Goal: Information Seeking & Learning: Find specific fact

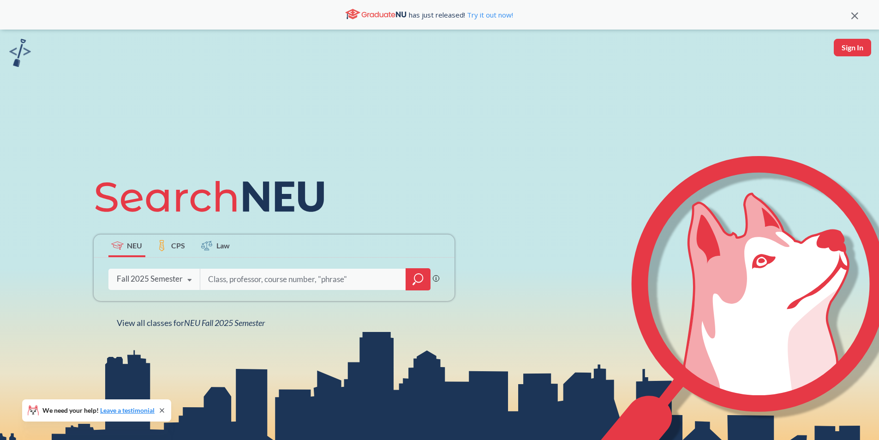
click at [155, 281] on div "Fall 2025 Semester" at bounding box center [150, 279] width 66 height 10
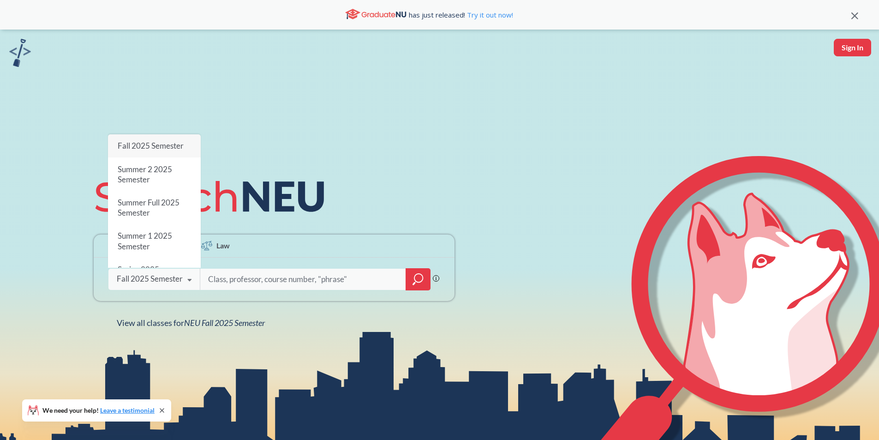
click at [156, 280] on div "Fall 2025 Semester" at bounding box center [150, 279] width 66 height 10
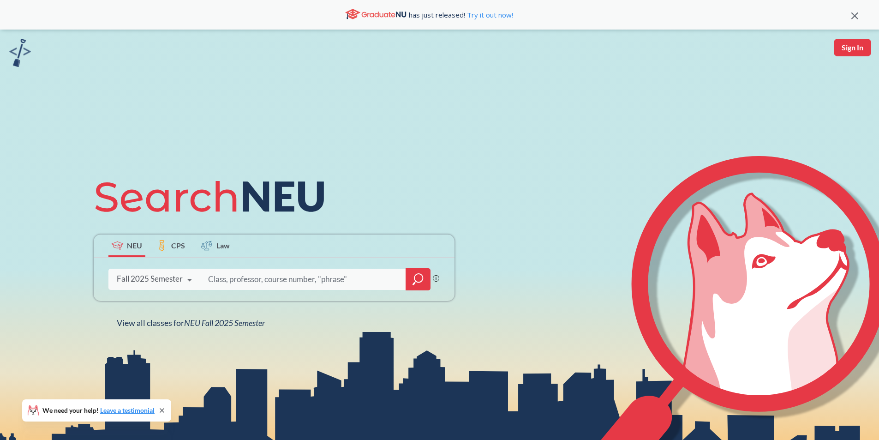
click at [246, 278] on input "search" at bounding box center [303, 278] width 192 height 19
type input "[PERSON_NAME] [PERSON_NAME]"
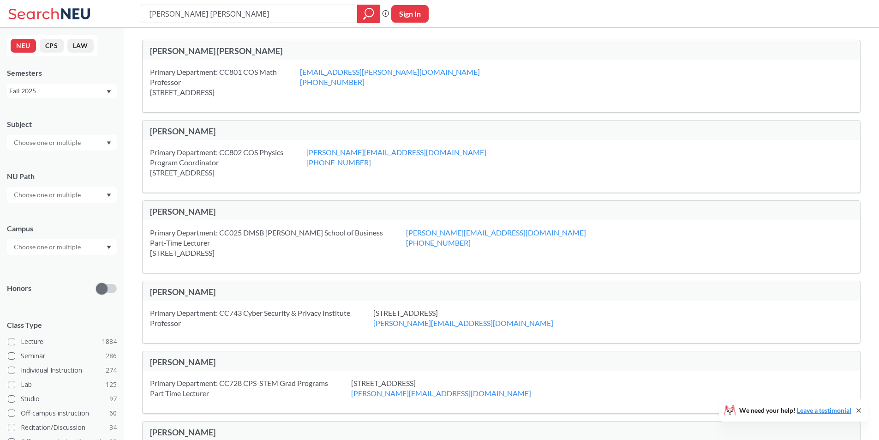
click at [54, 95] on div "Fall 2025" at bounding box center [57, 91] width 96 height 10
click at [60, 126] on div "Spring 2025" at bounding box center [62, 119] width 110 height 25
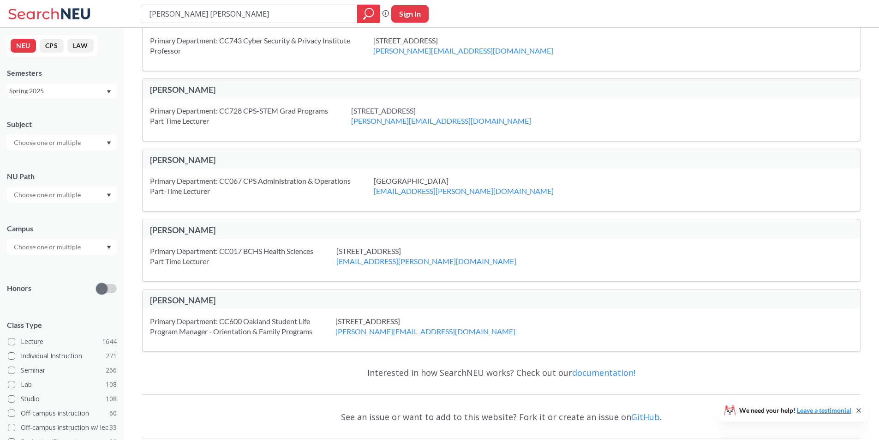
scroll to position [333, 0]
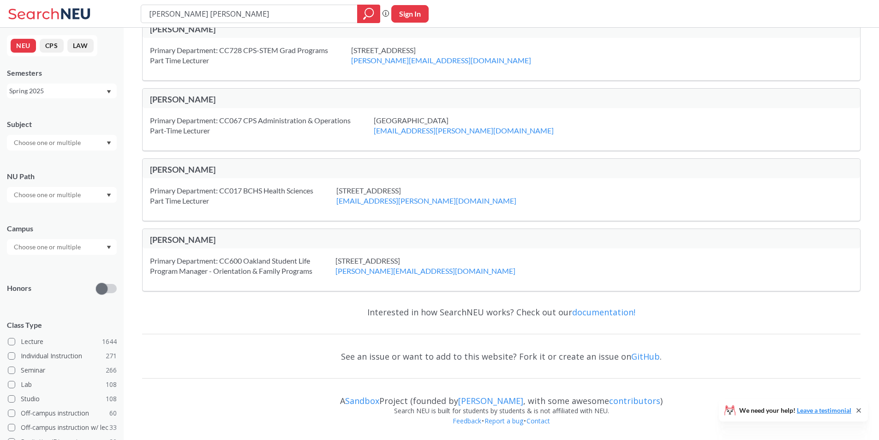
click at [46, 93] on div "Spring 2025" at bounding box center [57, 91] width 96 height 10
click at [40, 142] on span "Fall 2024" at bounding box center [26, 146] width 29 height 10
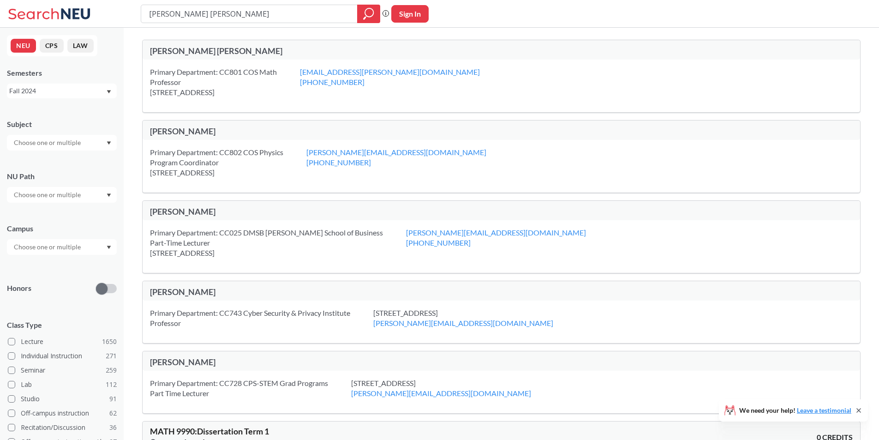
click at [261, 166] on div "Primary Department: CC802 COS Physics Program Coordinator [STREET_ADDRESS]" at bounding box center [228, 162] width 156 height 30
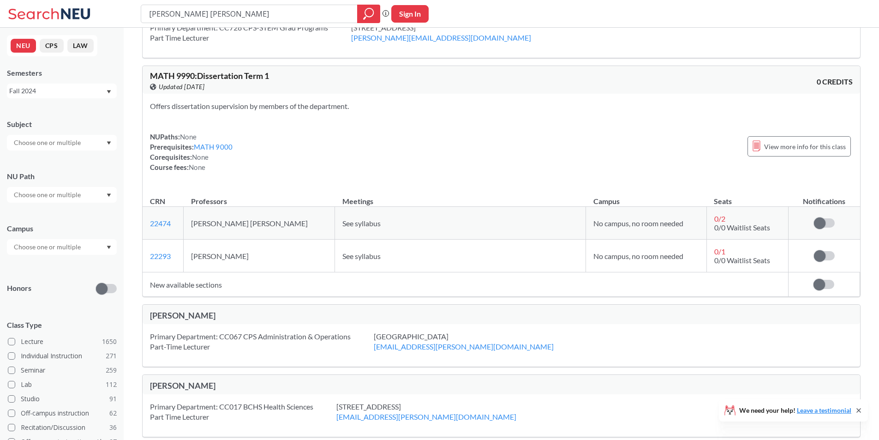
scroll to position [369, 0]
